Goal: Feedback & Contribution: Submit feedback/report problem

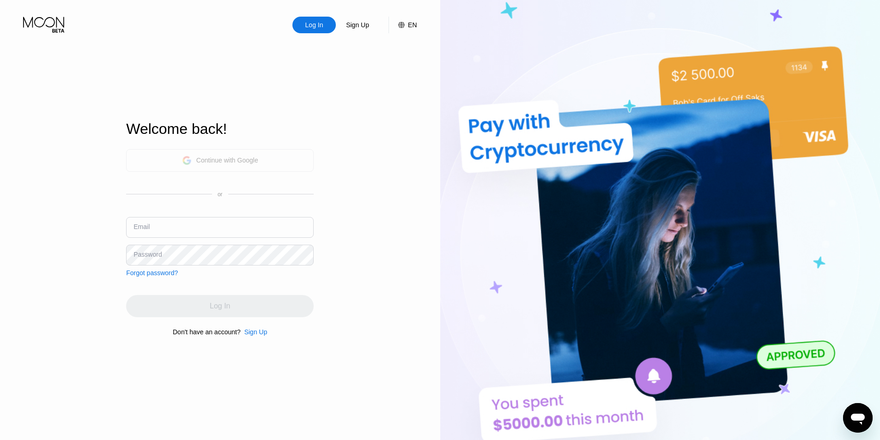
click at [230, 163] on div "Continue with Google" at bounding box center [227, 160] width 62 height 7
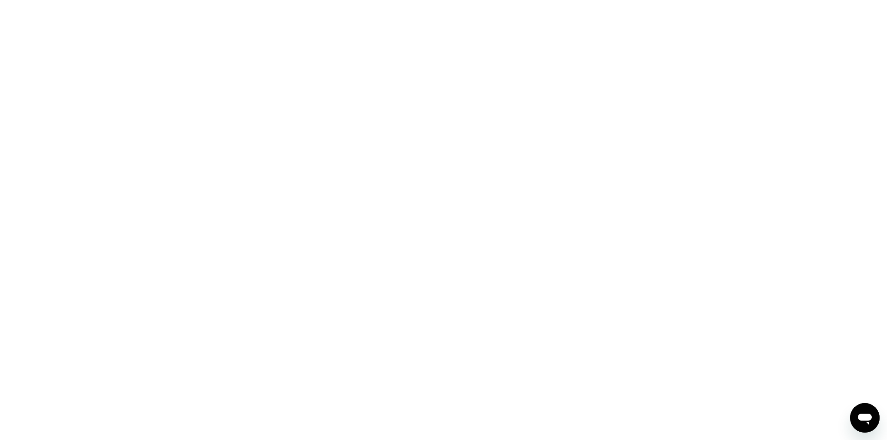
click at [682, 173] on div at bounding box center [443, 220] width 887 height 440
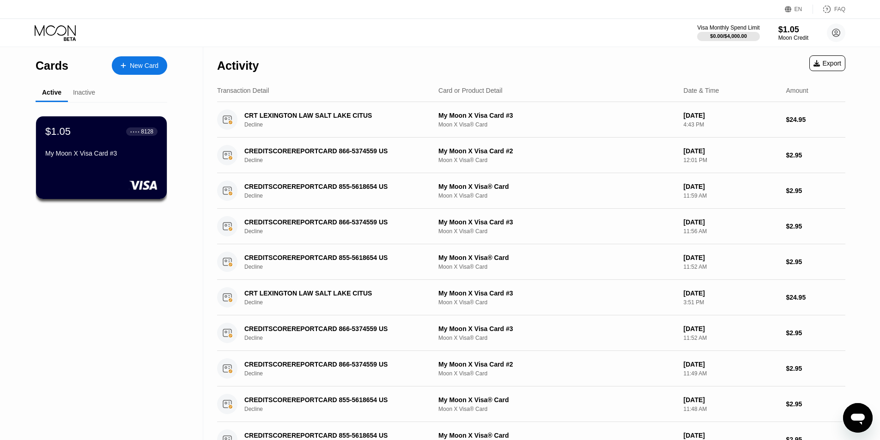
click at [860, 418] on icon "Open messaging window" at bounding box center [858, 419] width 14 height 11
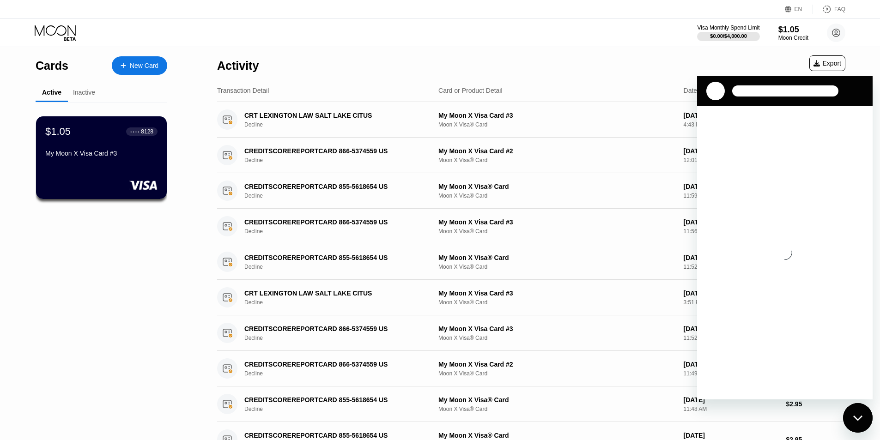
click at [783, 284] on div "Loading conversation" at bounding box center [785, 253] width 176 height 294
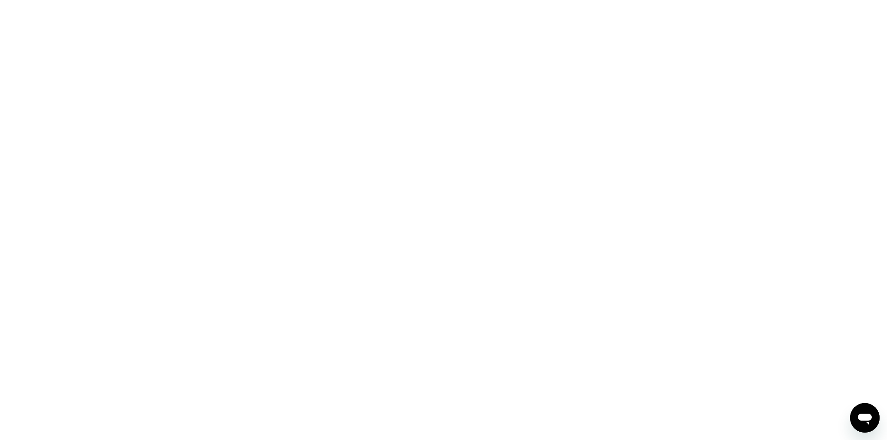
click at [863, 421] on icon "Open messaging window" at bounding box center [865, 419] width 14 height 11
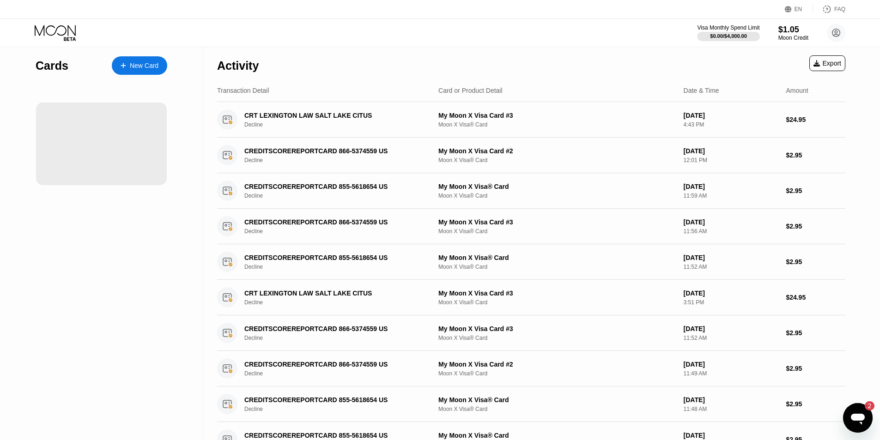
click at [851, 416] on icon "Open messaging window, 2 unread messages" at bounding box center [858, 418] width 17 height 17
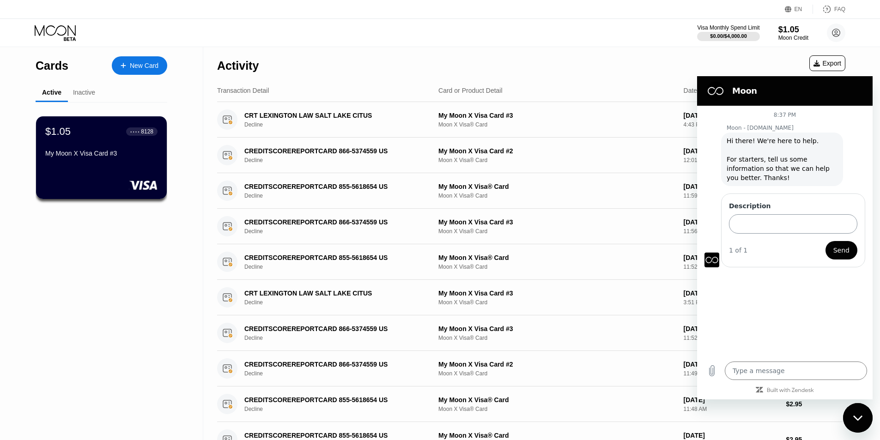
click at [769, 227] on input "Description" at bounding box center [793, 223] width 128 height 19
type input "Transaction issue"
click at [826, 241] on button "Send" at bounding box center [842, 250] width 32 height 18
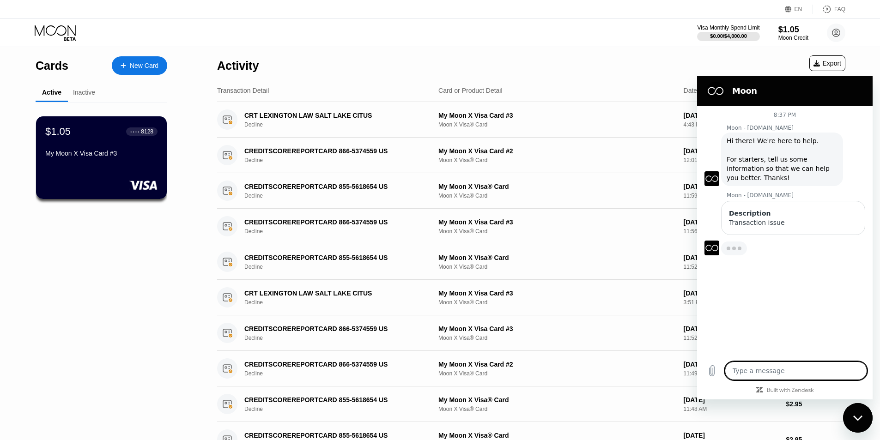
click at [782, 373] on textarea at bounding box center [796, 371] width 142 height 18
type textarea "x"
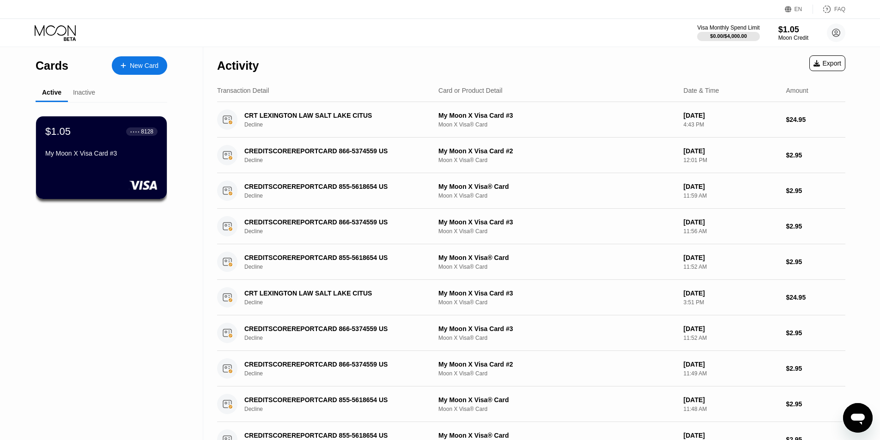
click at [861, 418] on icon "Open messaging window" at bounding box center [858, 419] width 14 height 11
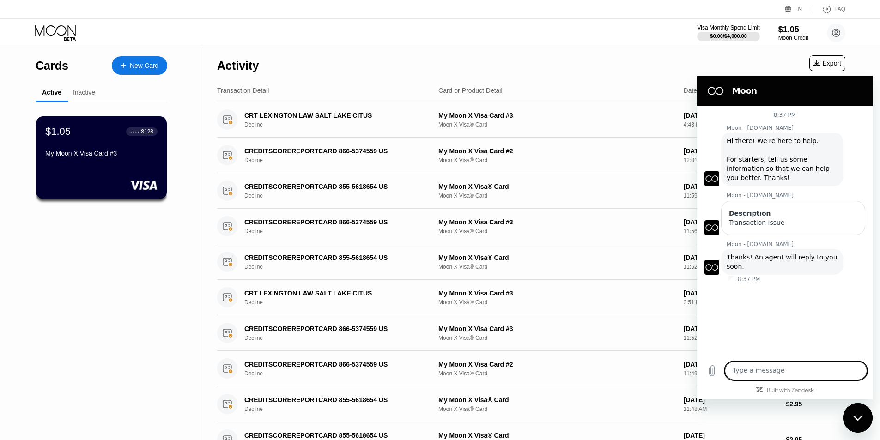
click at [768, 372] on textarea at bounding box center [796, 371] width 142 height 18
click at [714, 370] on icon "Upload file" at bounding box center [712, 371] width 5 height 11
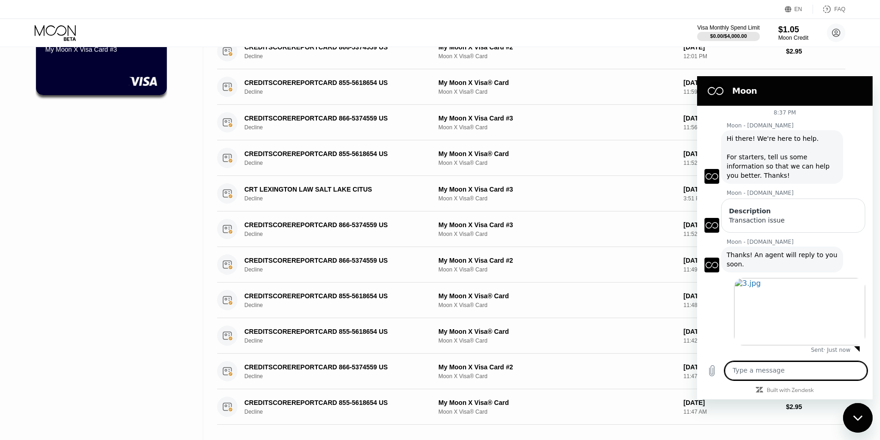
scroll to position [139, 0]
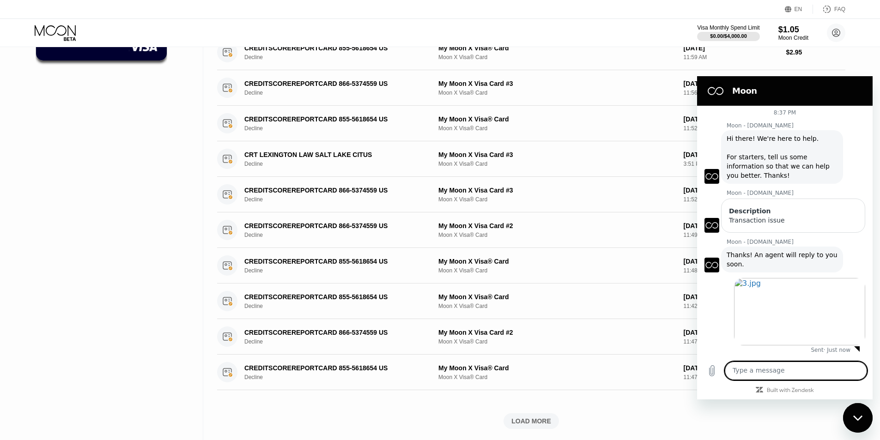
click at [773, 377] on textarea at bounding box center [796, 371] width 142 height 18
type textarea "I accedintly sent to tron trx"
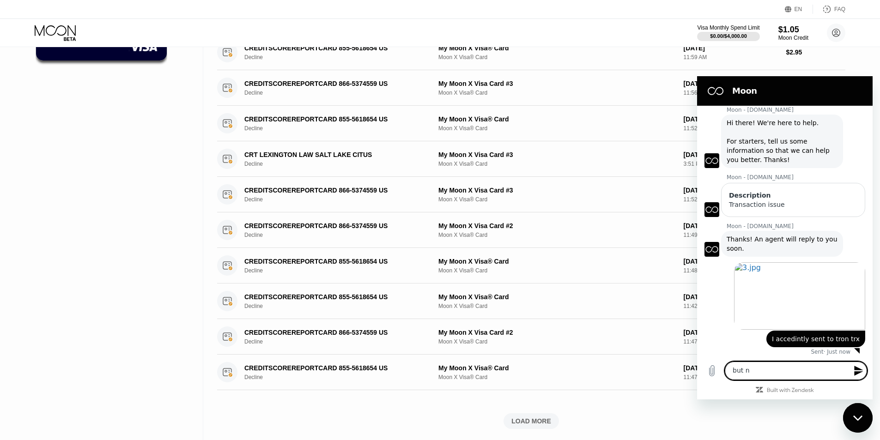
scroll to position [20, 0]
type textarea "but not usdt"
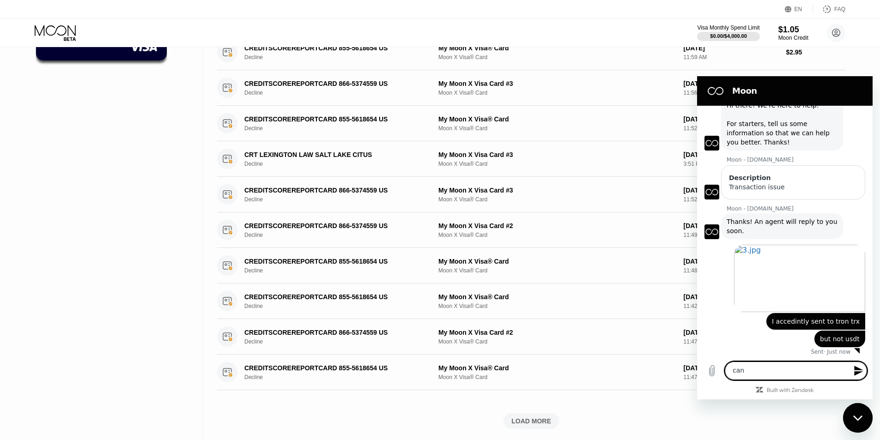
scroll to position [37, 0]
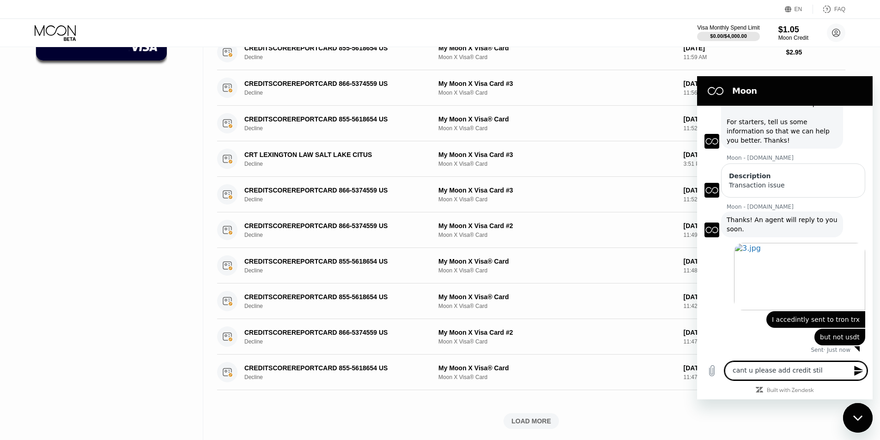
type textarea "cant u please add credit still"
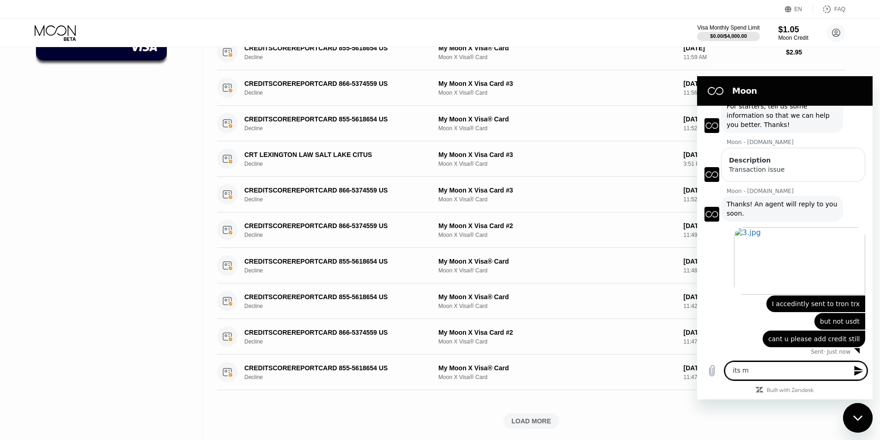
scroll to position [55, 0]
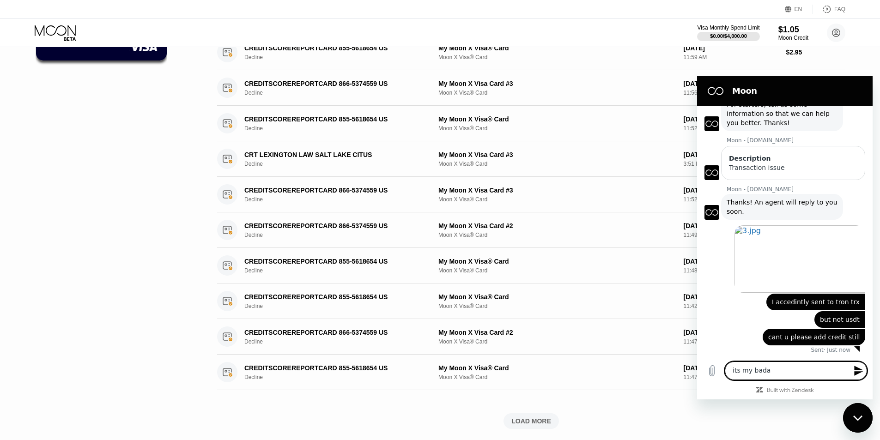
type textarea "its my bad"
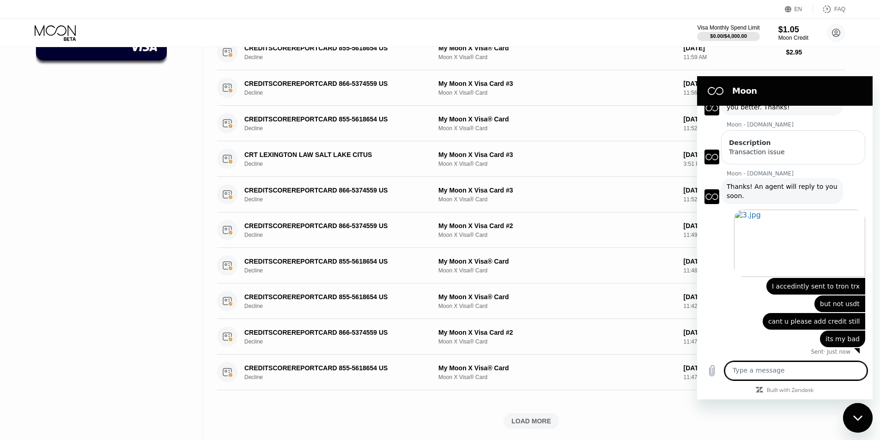
scroll to position [73, 0]
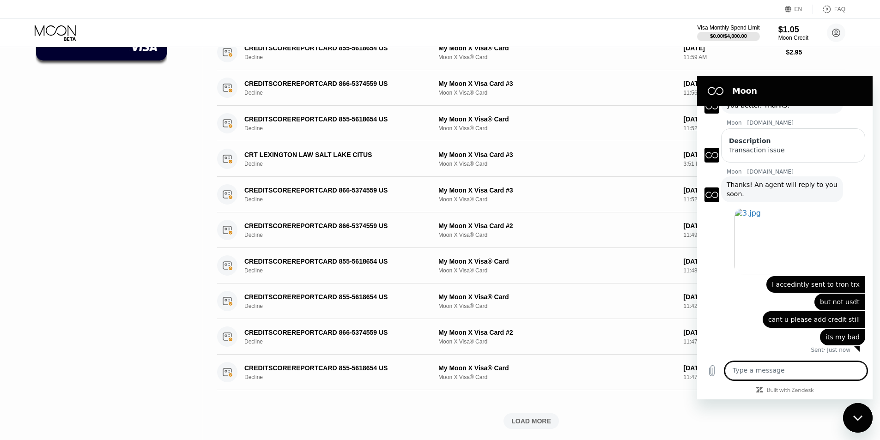
paste textarea "https://tronscan.org/#/transaction/0cbf8d25157dc026c53f3239dd04b2ed9b44846b37b1…"
type textarea "https://tronscan.org/#/transaction/0cbf8d25157dc026c53f3239dd04b2ed9b44846b37b1…"
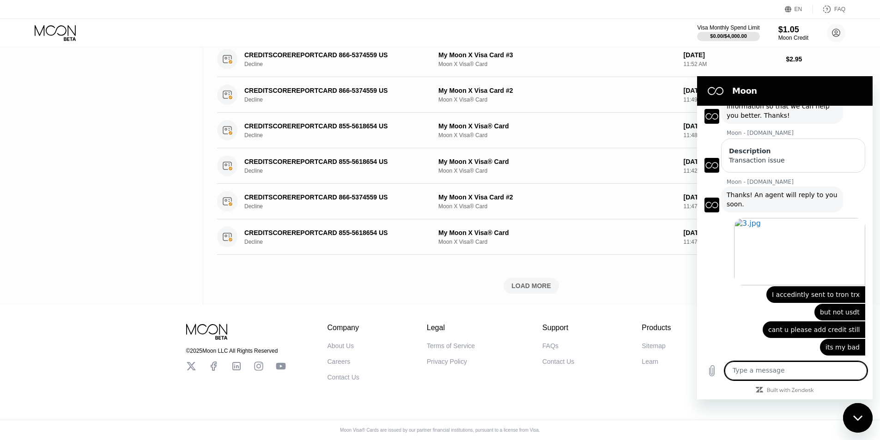
scroll to position [282, 0]
click at [748, 368] on textarea at bounding box center [796, 371] width 142 height 18
type textarea "hello?"
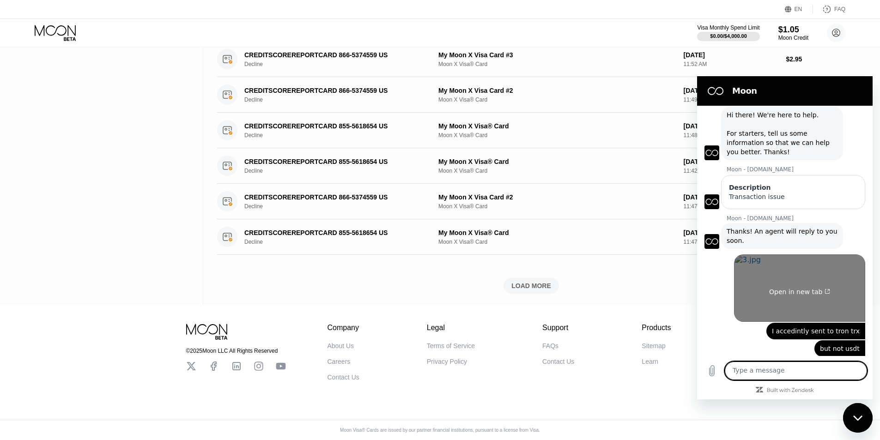
scroll to position [0, 0]
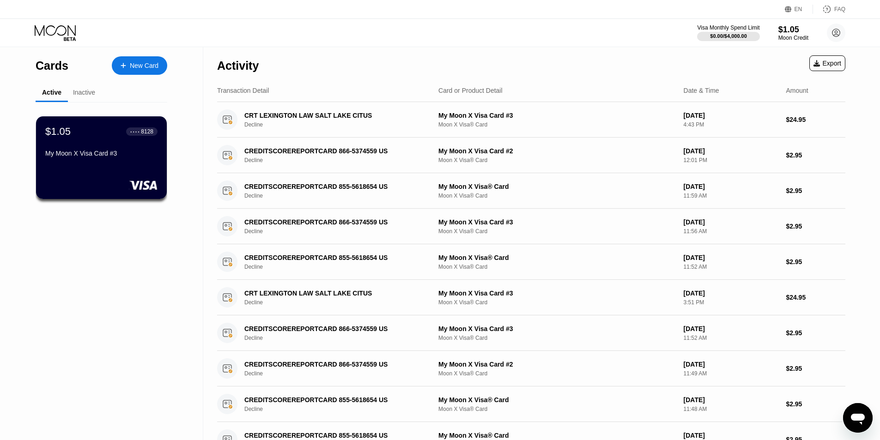
click at [862, 423] on icon "Open messaging window" at bounding box center [858, 419] width 14 height 11
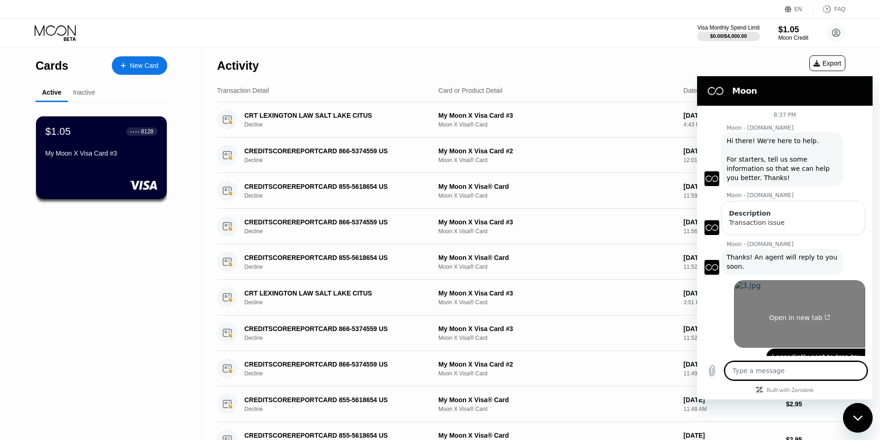
scroll to position [126, 0]
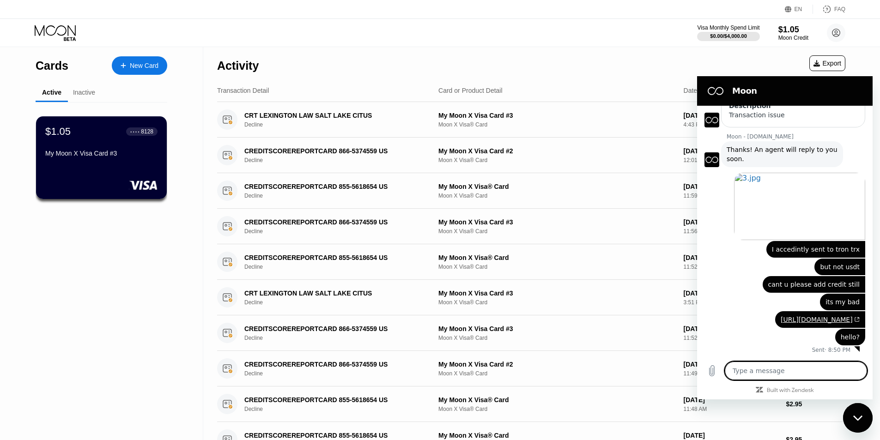
click at [82, 93] on div "Inactive" at bounding box center [84, 92] width 22 height 7
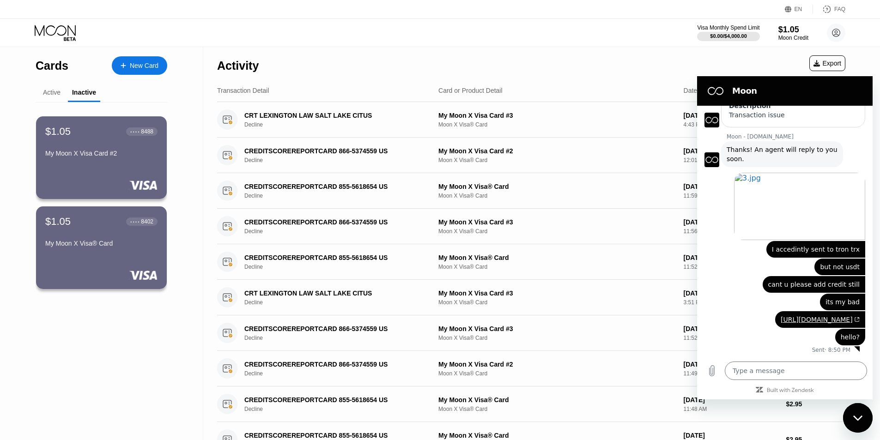
click at [50, 90] on div "Active" at bounding box center [52, 92] width 18 height 7
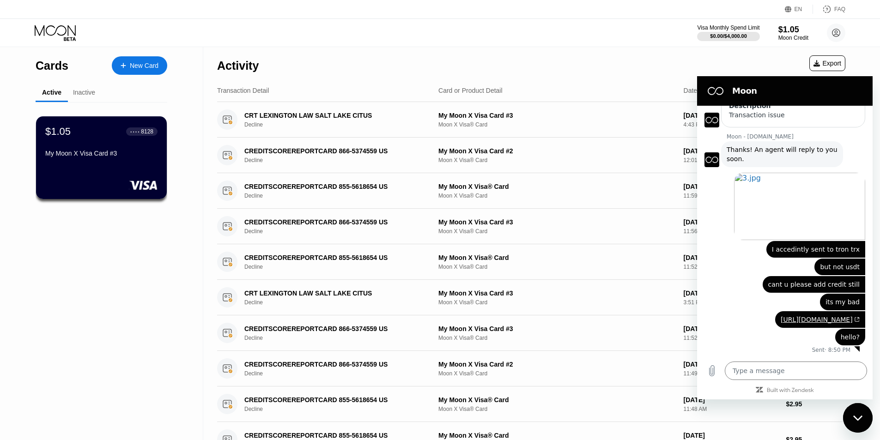
type textarea "x"
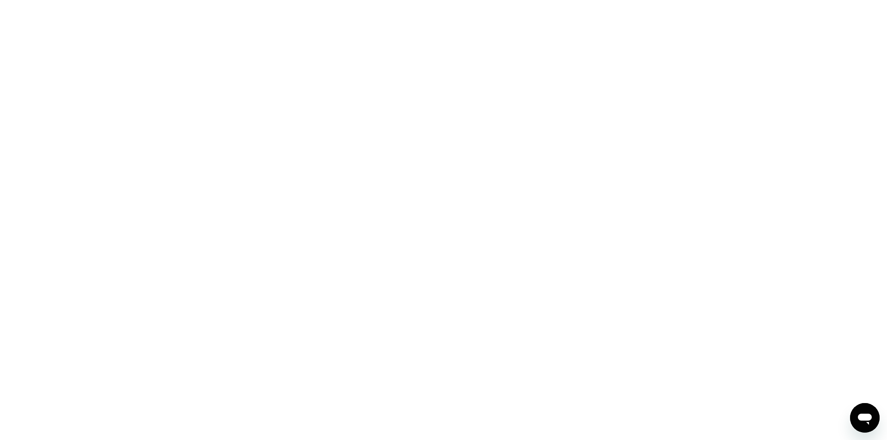
drag, startPoint x: 871, startPoint y: 400, endPoint x: 13, endPoint y: 0, distance: 946.3
click at [871, 400] on div at bounding box center [443, 220] width 887 height 440
click at [866, 415] on icon "Open messaging window" at bounding box center [865, 419] width 14 height 11
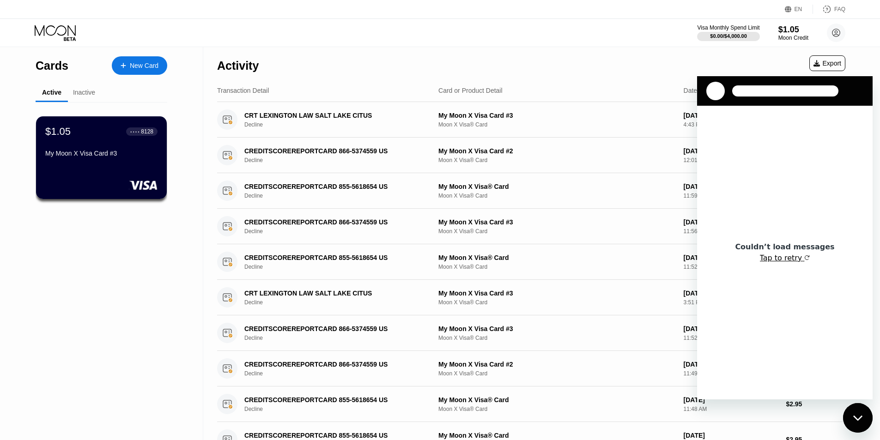
click at [796, 259] on button "Tap to retry" at bounding box center [785, 258] width 50 height 9
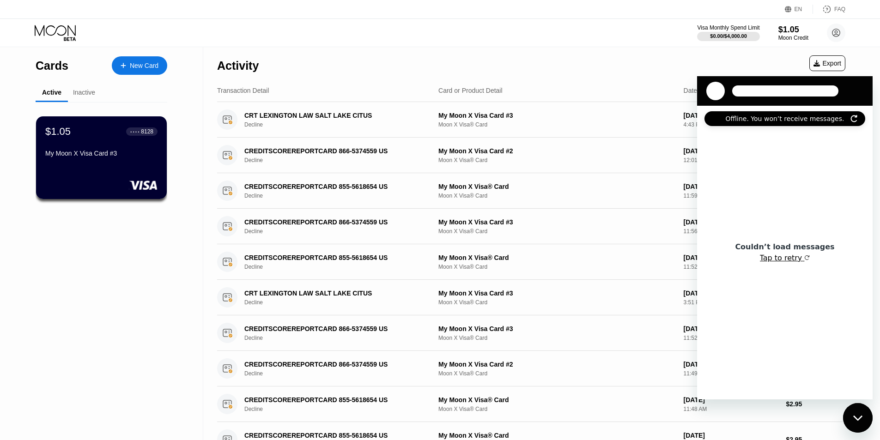
click at [799, 259] on button "Tap to retry" at bounding box center [785, 258] width 50 height 9
click at [853, 119] on icon "Refresh connection" at bounding box center [854, 118] width 7 height 7
click at [811, 220] on div "Couldn’t load messages Tap to retry" at bounding box center [785, 253] width 176 height 294
click at [782, 260] on button "Tap to retry" at bounding box center [785, 258] width 50 height 9
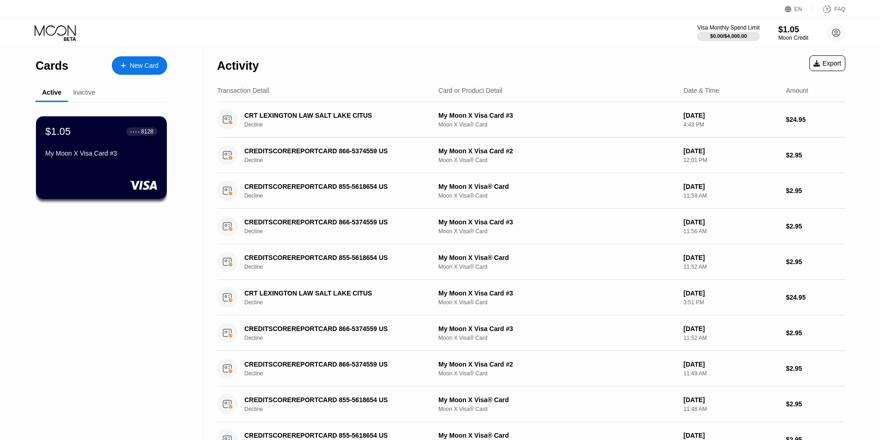
click at [857, 423] on div "Activity Export Transaction Detail Card or Product Detail Date & Time Amount CR…" at bounding box center [531, 313] width 656 height 532
click at [48, 34] on icon at bounding box center [55, 30] width 41 height 11
click at [53, 37] on icon at bounding box center [56, 33] width 43 height 16
click at [54, 37] on icon at bounding box center [56, 33] width 43 height 16
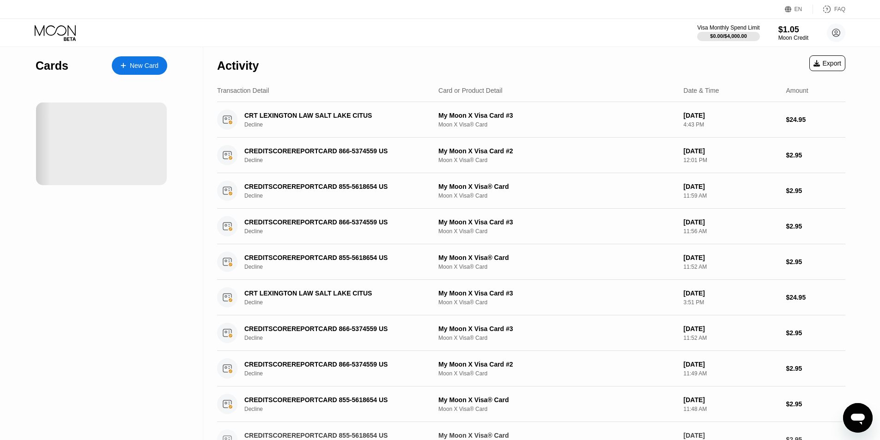
click at [853, 421] on icon "Open messaging window" at bounding box center [858, 418] width 17 height 17
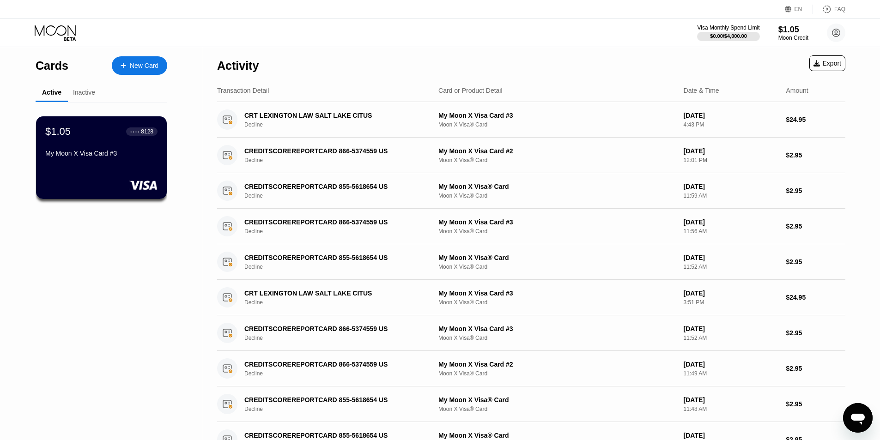
click at [848, 409] on div "Open messaging window" at bounding box center [858, 418] width 28 height 28
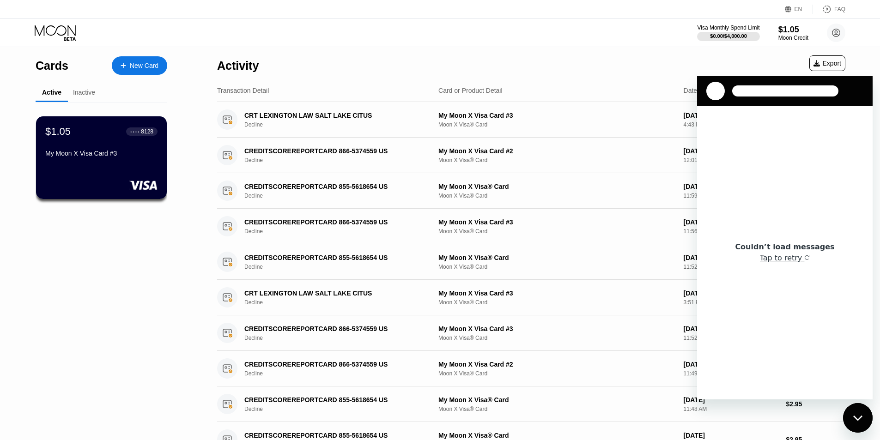
click at [790, 267] on div "Couldn’t load messages Tap to retry" at bounding box center [785, 253] width 176 height 294
click at [790, 262] on button "Tap to retry" at bounding box center [785, 258] width 50 height 9
